Goal: Information Seeking & Learning: Learn about a topic

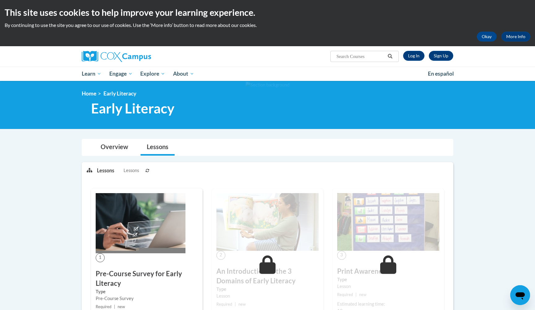
click at [129, 170] on span "Lessons" at bounding box center [131, 170] width 15 height 7
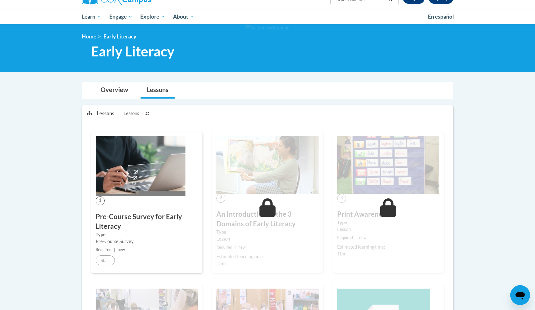
scroll to position [33, 0]
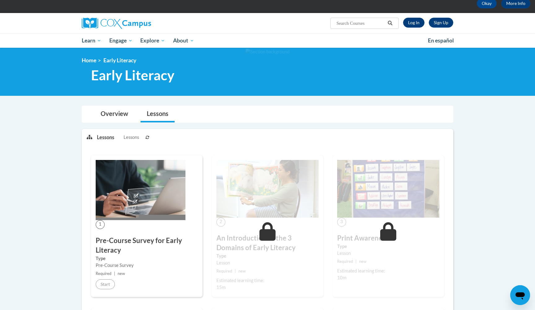
click at [411, 25] on link "Log In" at bounding box center [413, 23] width 21 height 10
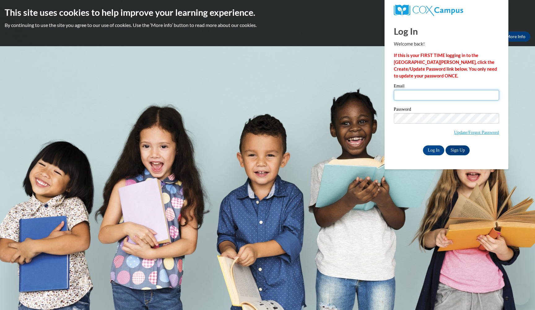
type input "[EMAIL_ADDRESS][DOMAIN_NAME]"
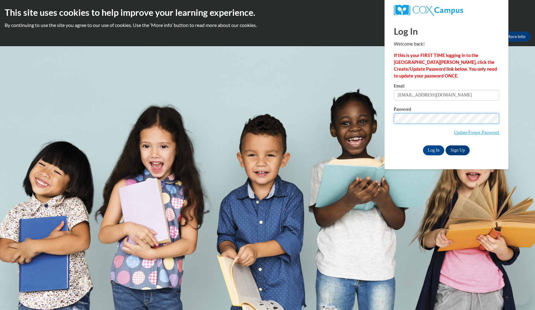
click at [433, 149] on input "Log In" at bounding box center [434, 150] width 22 height 10
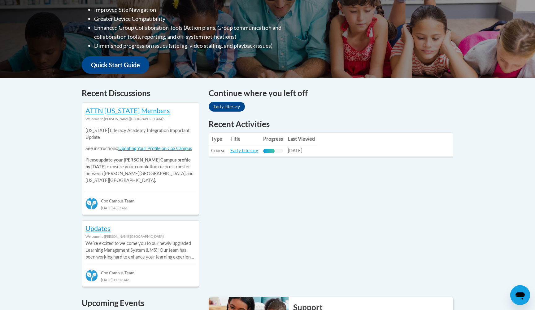
scroll to position [152, 0]
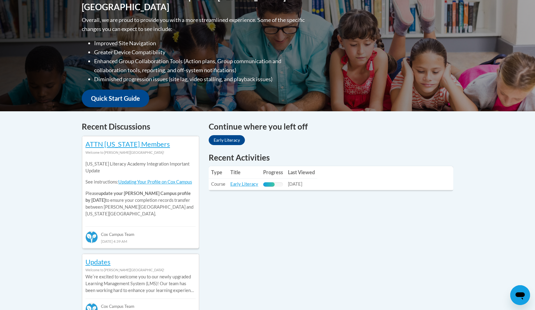
click at [233, 140] on link "Early Literacy" at bounding box center [227, 140] width 36 height 10
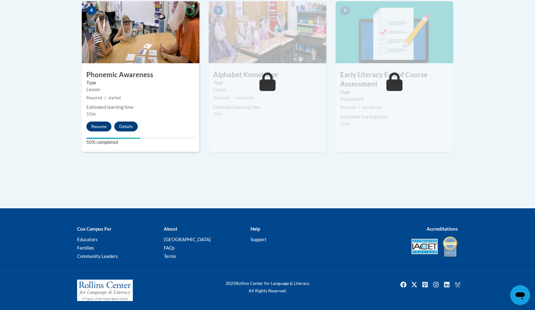
scroll to position [378, 0]
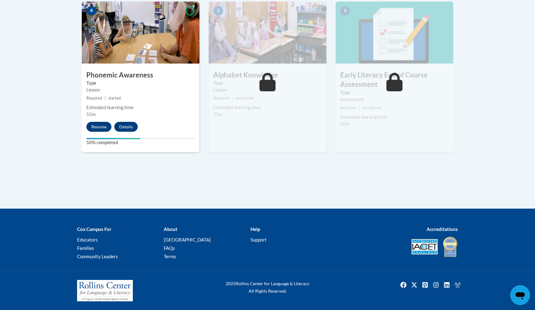
click at [98, 124] on button "Resume" at bounding box center [98, 127] width 25 height 10
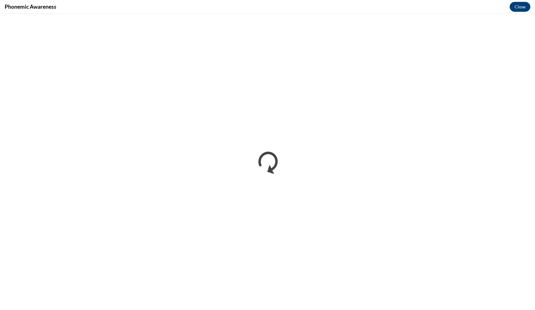
scroll to position [0, 0]
